Goal: Transaction & Acquisition: Purchase product/service

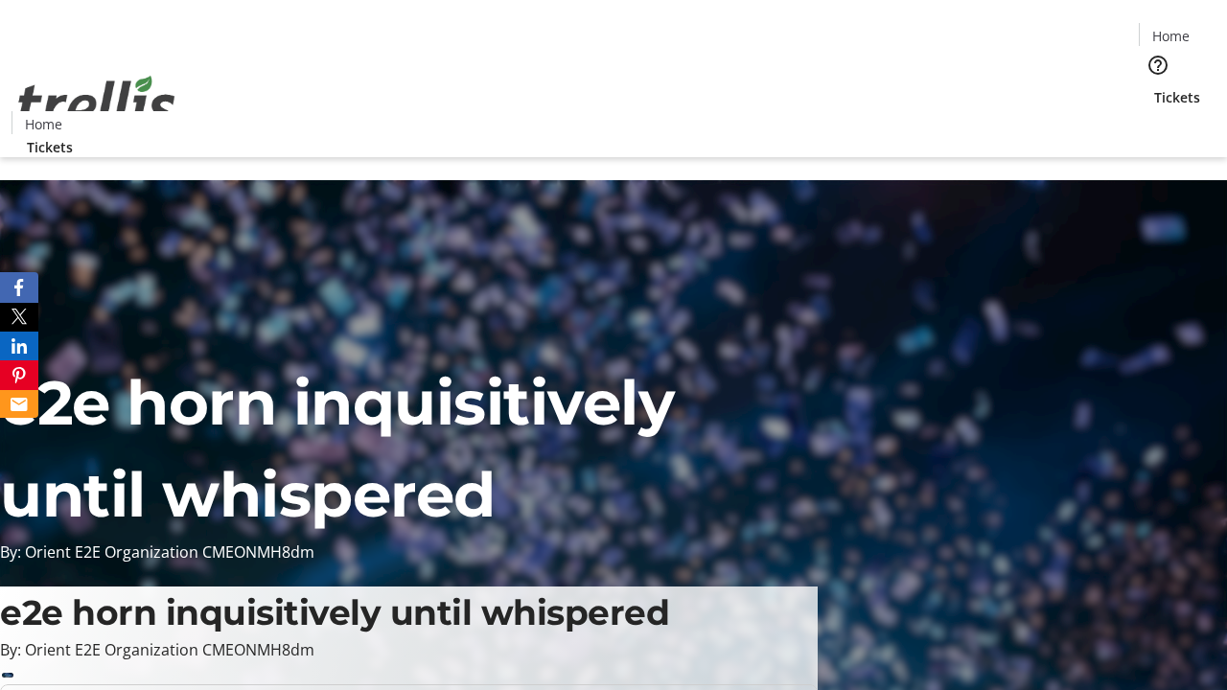
click at [1154, 87] on span "Tickets" at bounding box center [1177, 97] width 46 height 20
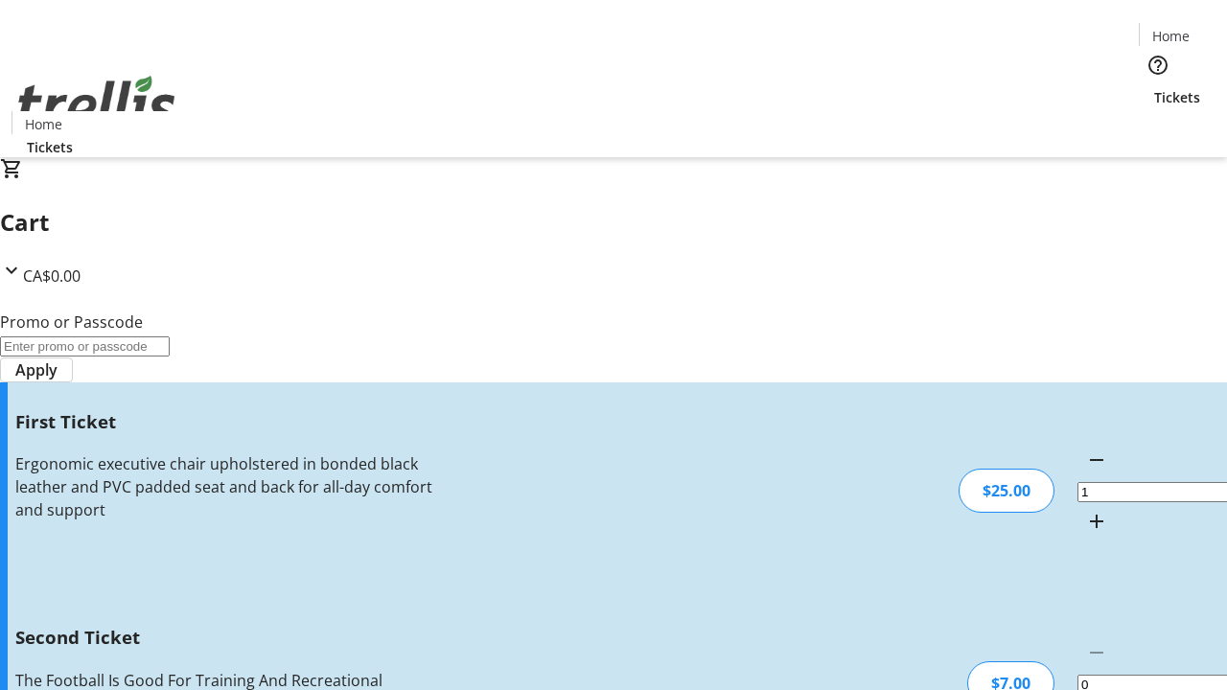
type input "2"
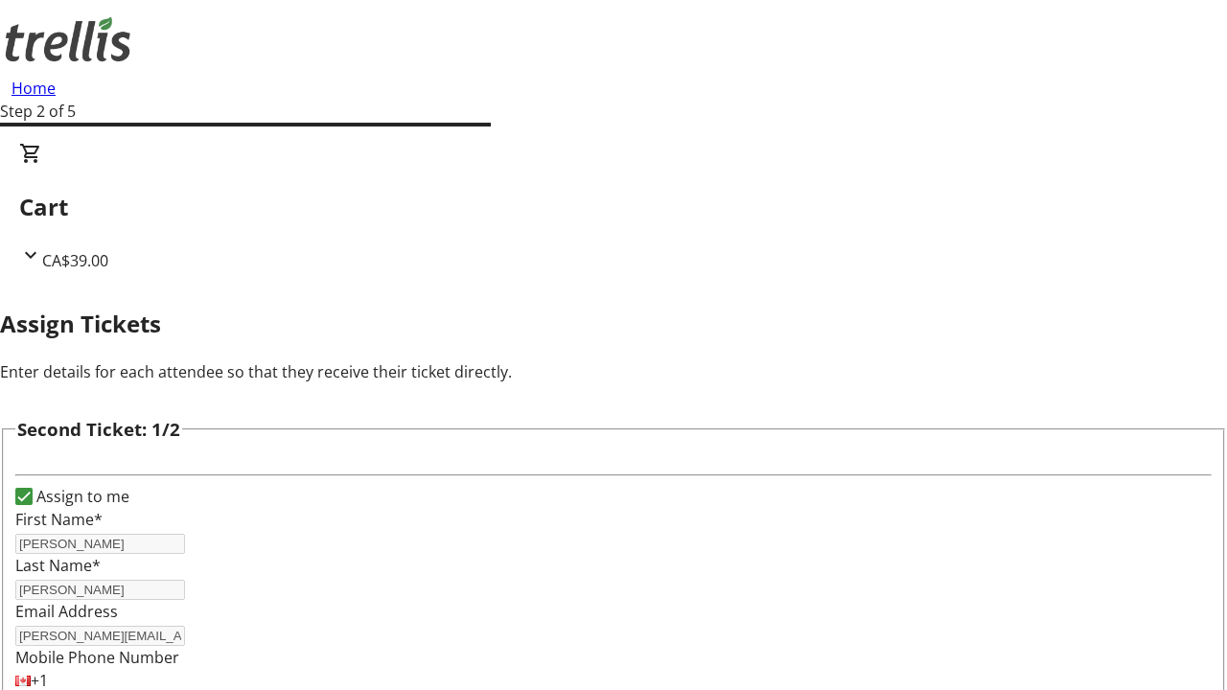
type input "[PERSON_NAME]"
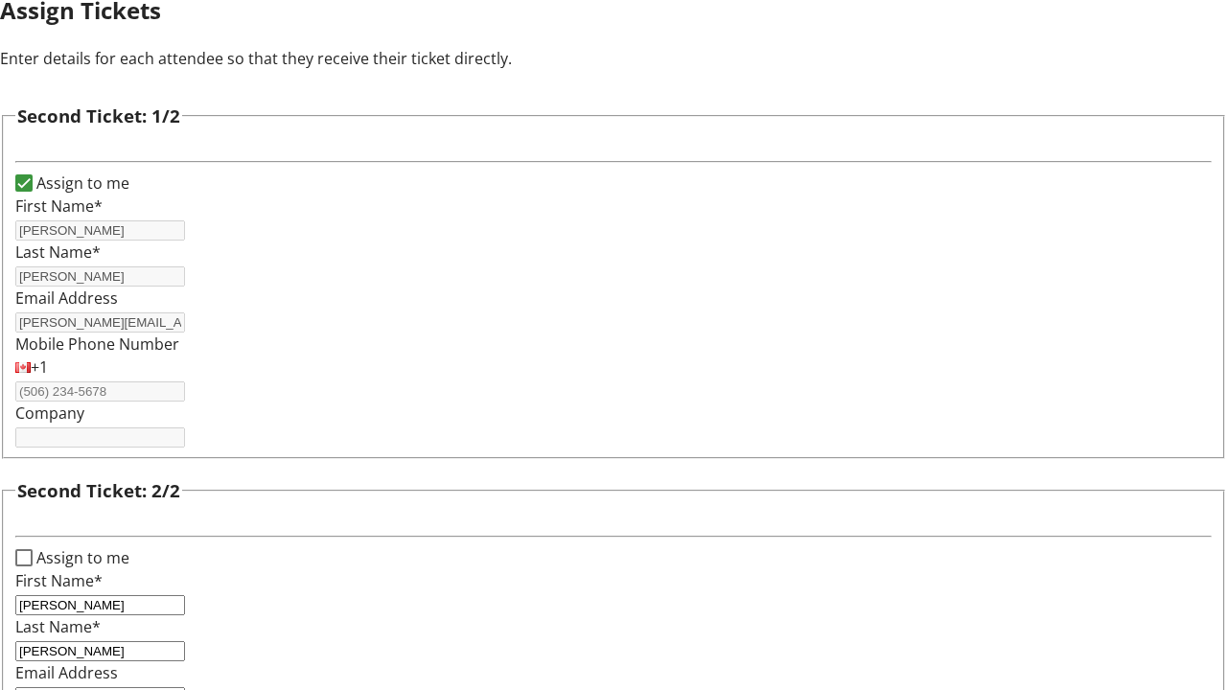
type input "[PERSON_NAME][EMAIL_ADDRESS][PERSON_NAME][DOMAIN_NAME]"
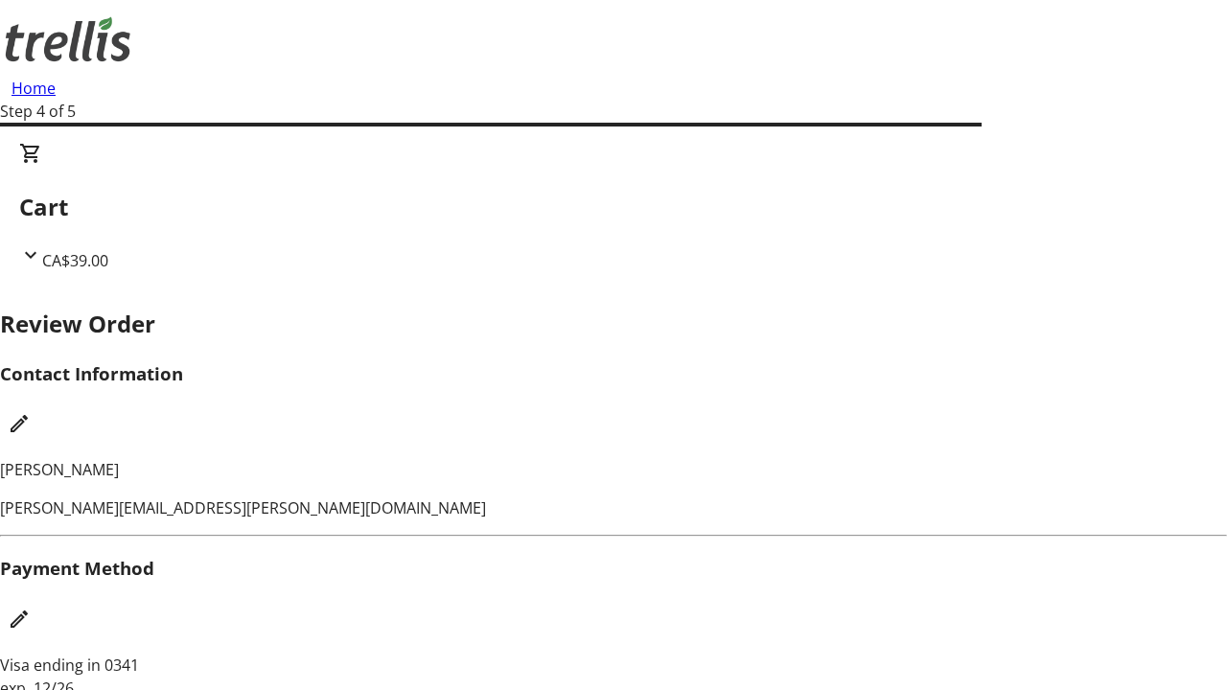
click at [31, 412] on mat-icon "Edit Contact Information" at bounding box center [19, 423] width 23 height 23
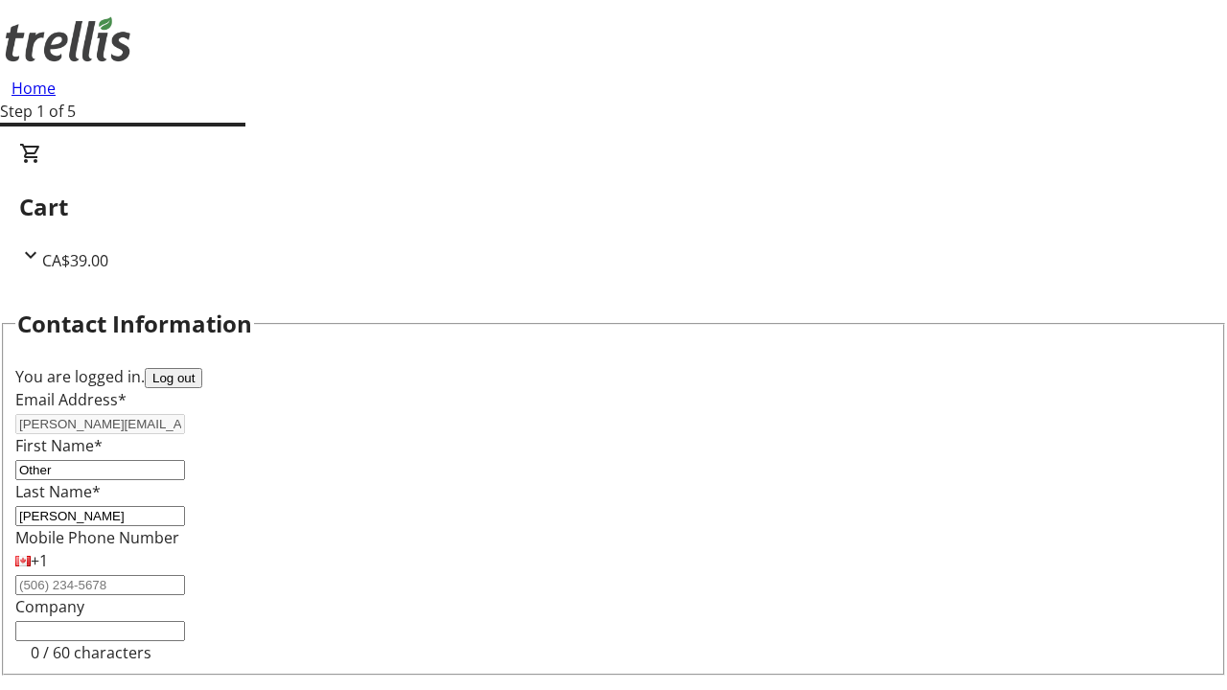
type input "Other"
type input "Name"
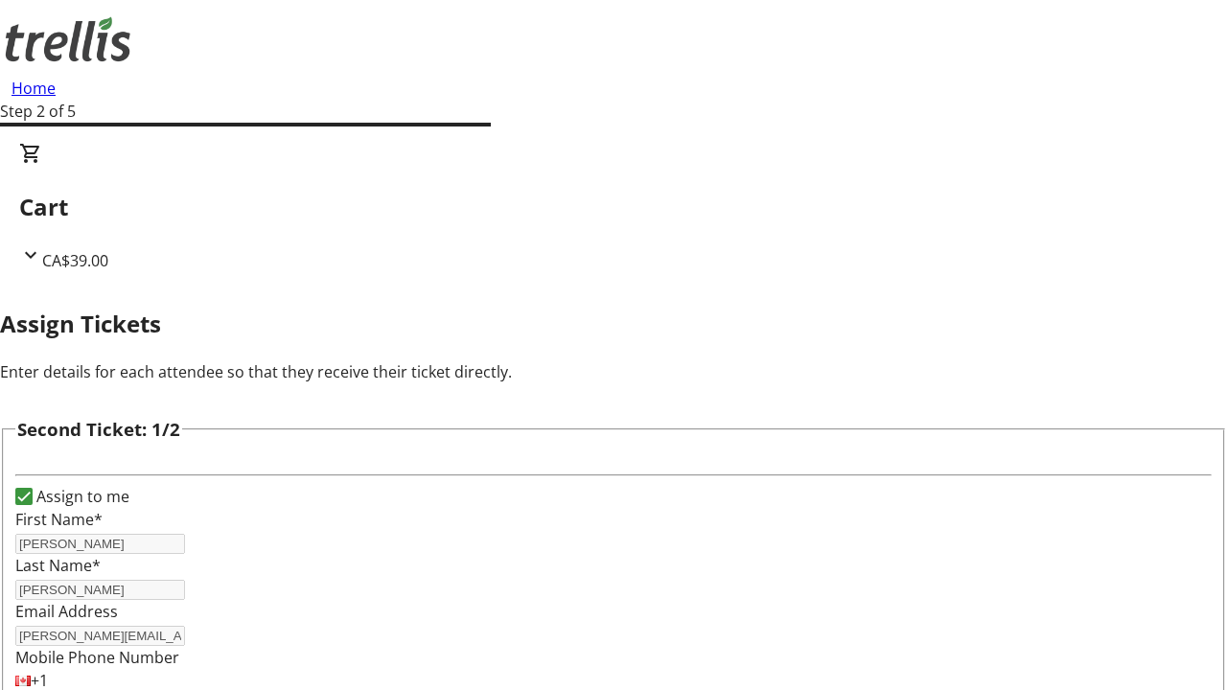
type input "New"
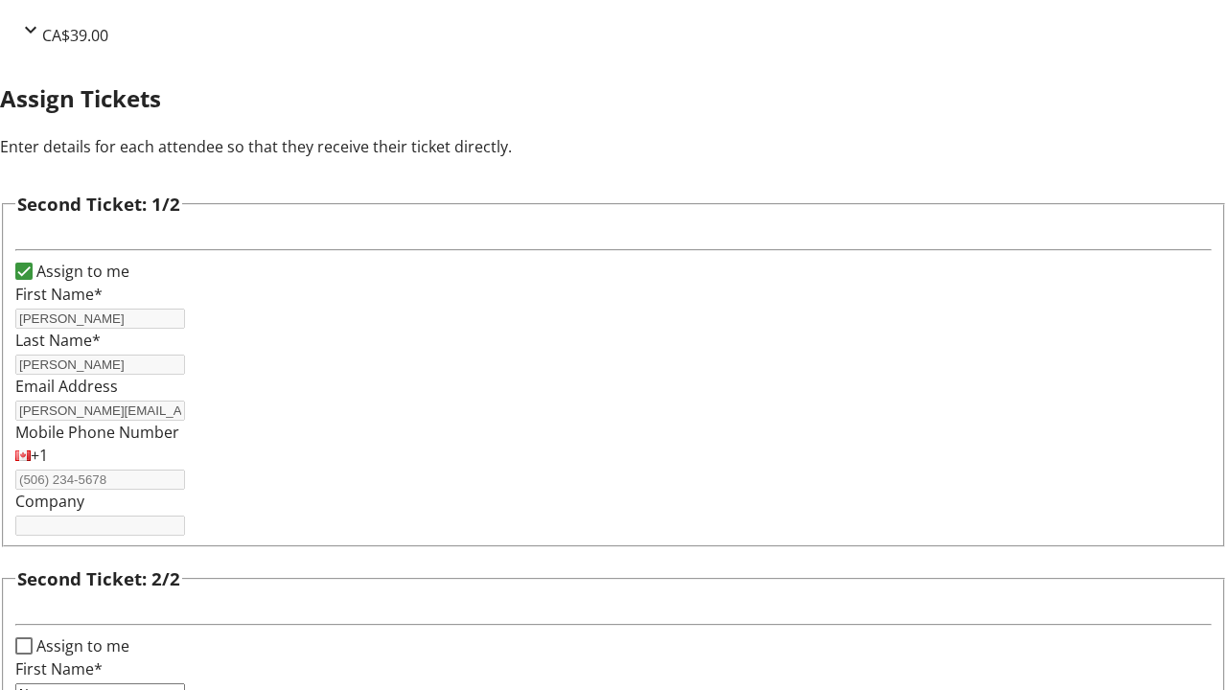
type input "Name"
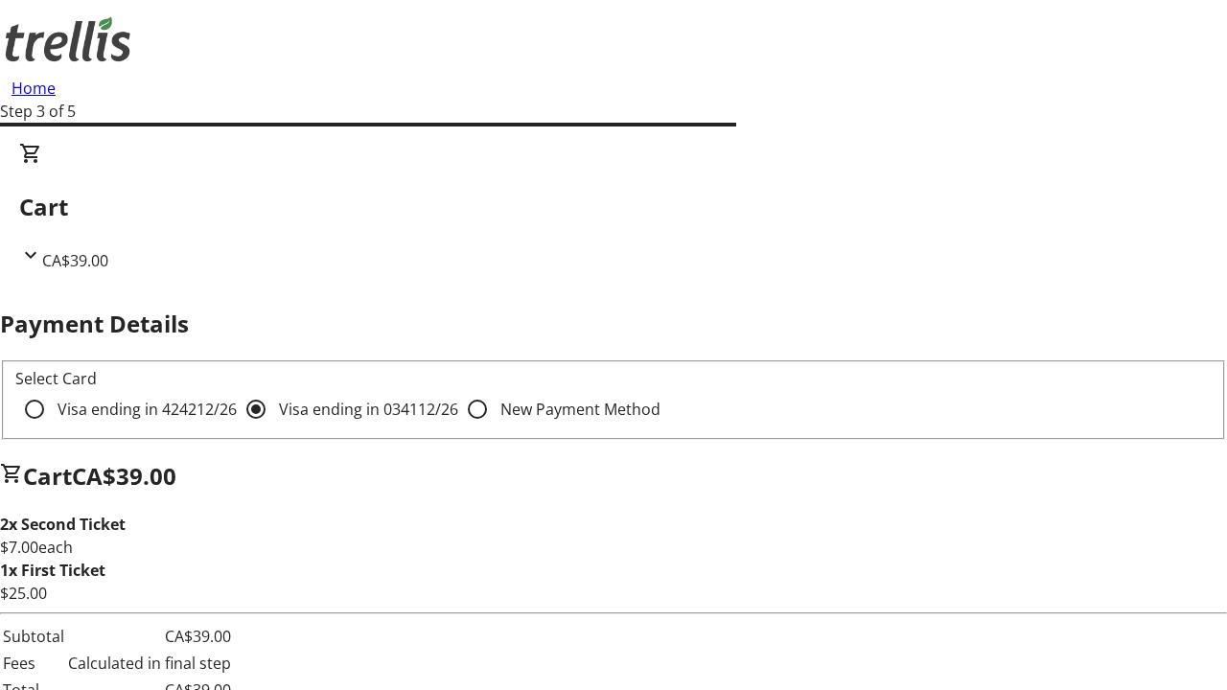
click at [54, 390] on input "Visa ending in 4242 12/26" at bounding box center [34, 409] width 38 height 38
radio input "true"
